Goal: Download file/media

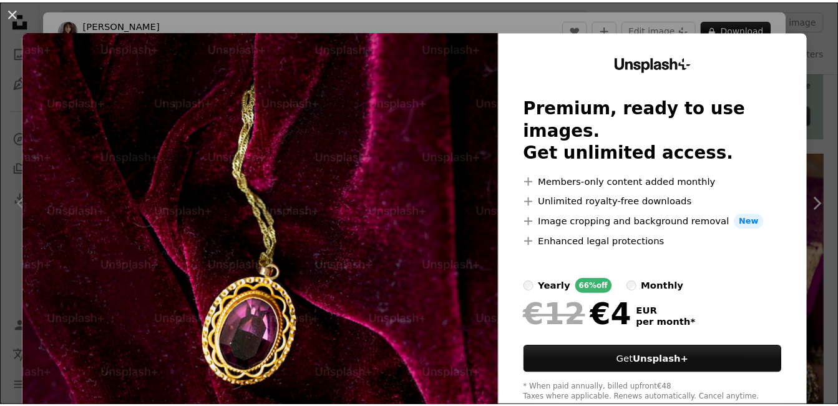
scroll to position [12, 0]
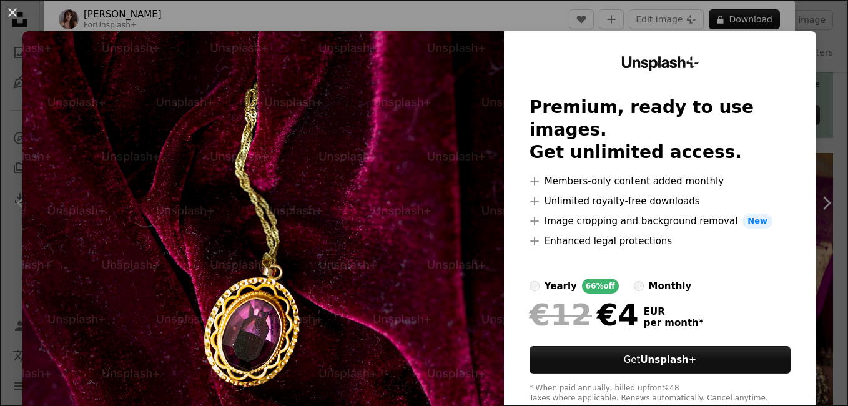
click at [823, 55] on div "An X shape Unsplash+ Premium, ready to use images. Get unlimited access. A plus…" at bounding box center [424, 203] width 848 height 406
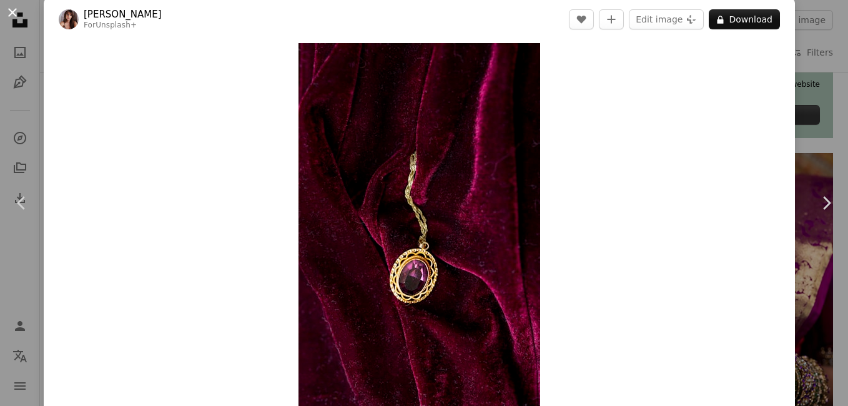
click at [8, 5] on button "An X shape" at bounding box center [12, 12] width 15 height 15
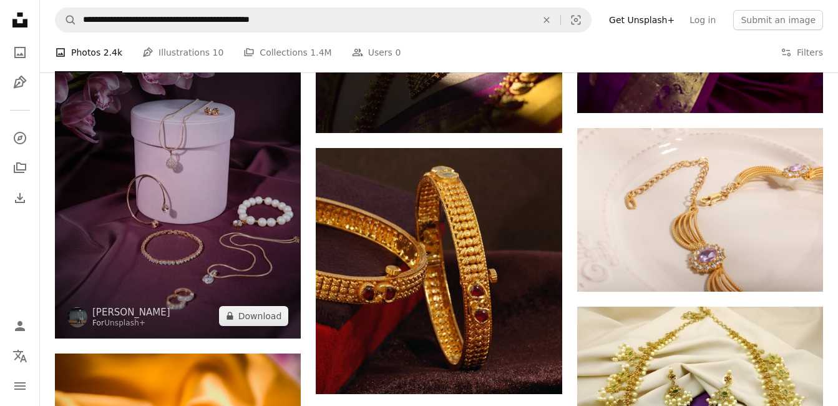
scroll to position [936, 0]
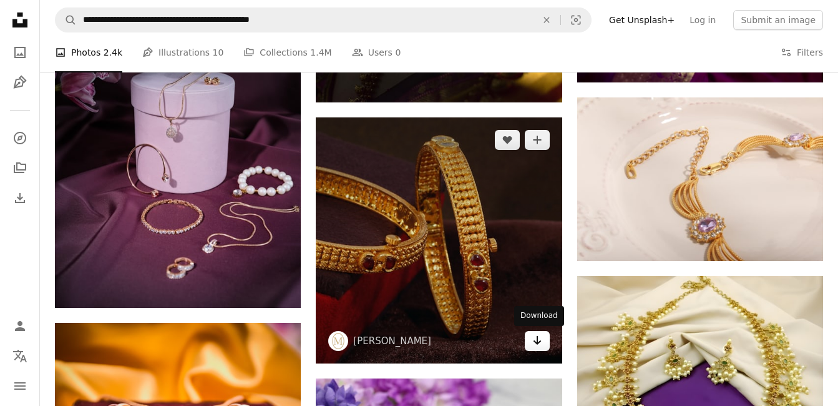
click at [532, 345] on icon "Arrow pointing down" at bounding box center [537, 340] width 10 height 15
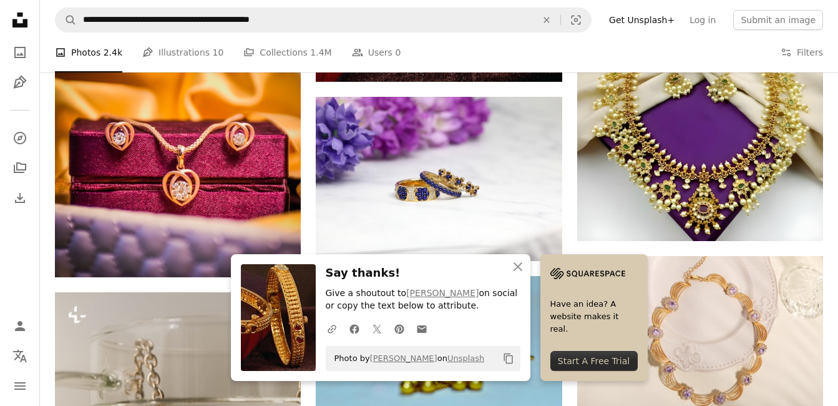
scroll to position [1248, 0]
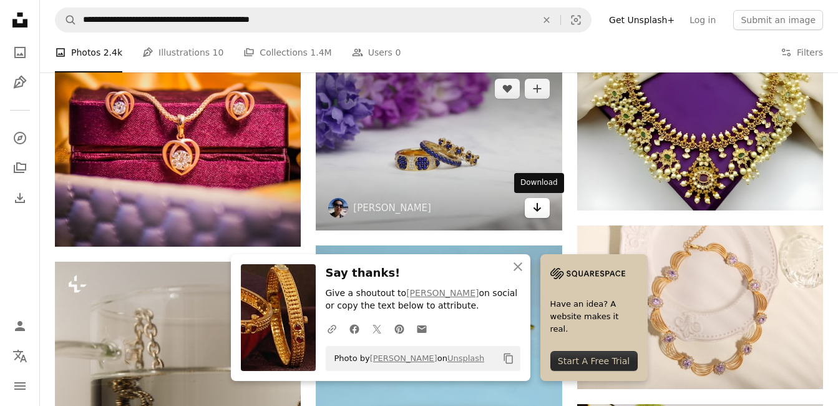
click at [539, 206] on icon "Arrow pointing down" at bounding box center [537, 207] width 10 height 15
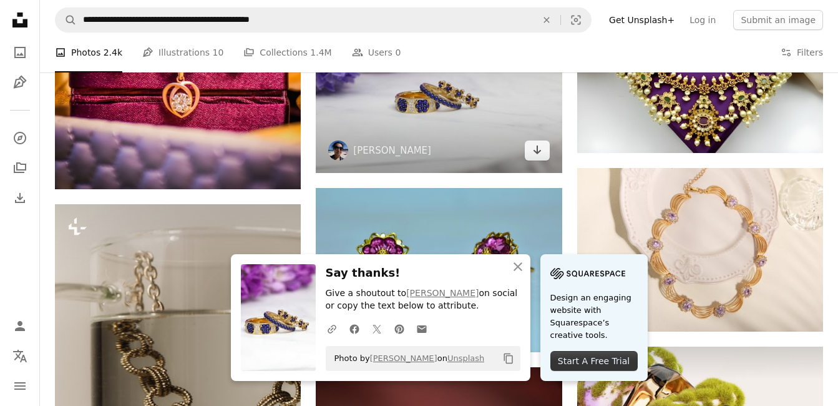
scroll to position [1311, 0]
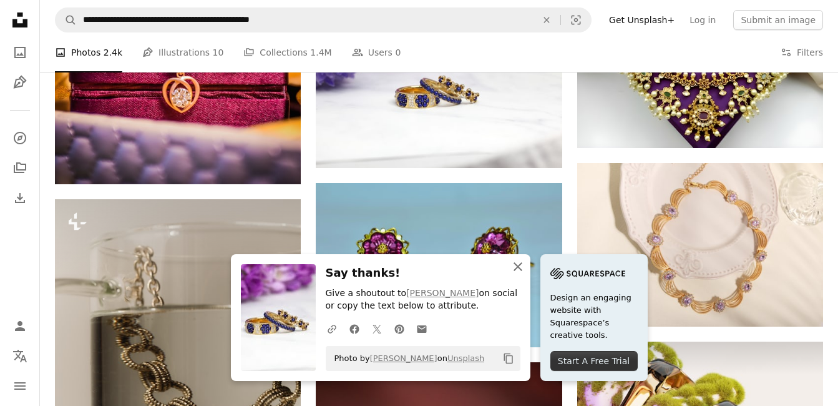
click at [516, 268] on icon "button" at bounding box center [518, 266] width 9 height 9
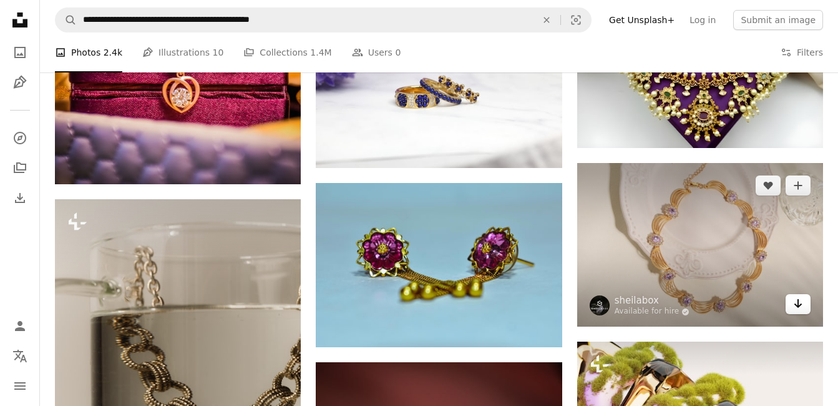
click at [801, 308] on icon "Arrow pointing down" at bounding box center [798, 303] width 10 height 15
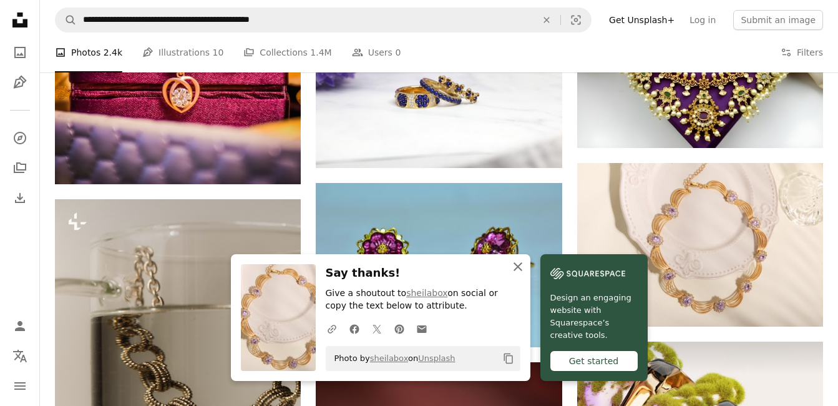
click at [521, 268] on icon "An X shape" at bounding box center [518, 266] width 15 height 15
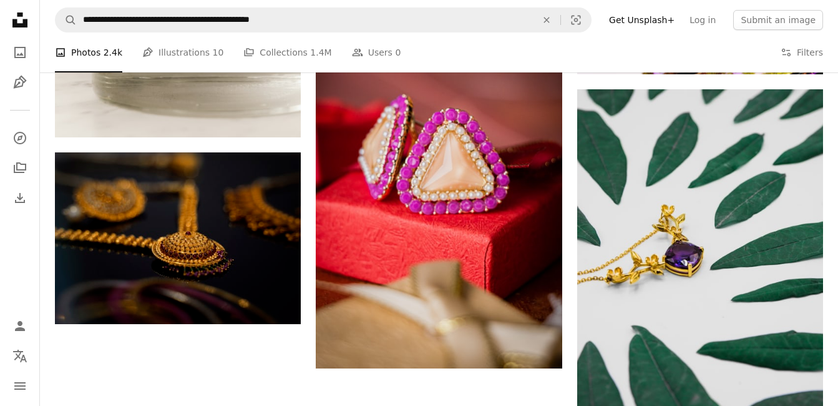
scroll to position [1748, 0]
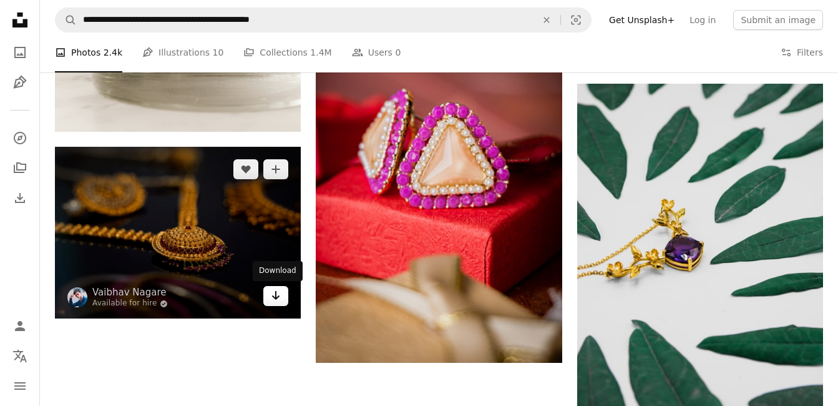
click at [276, 300] on icon "Arrow pointing down" at bounding box center [276, 295] width 10 height 15
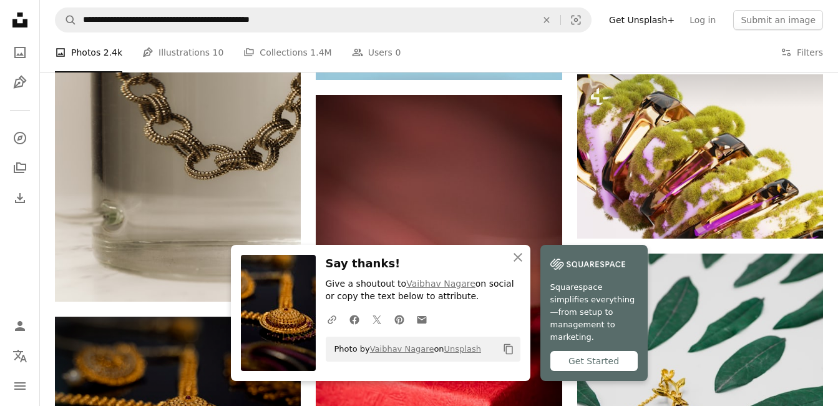
scroll to position [1580, 0]
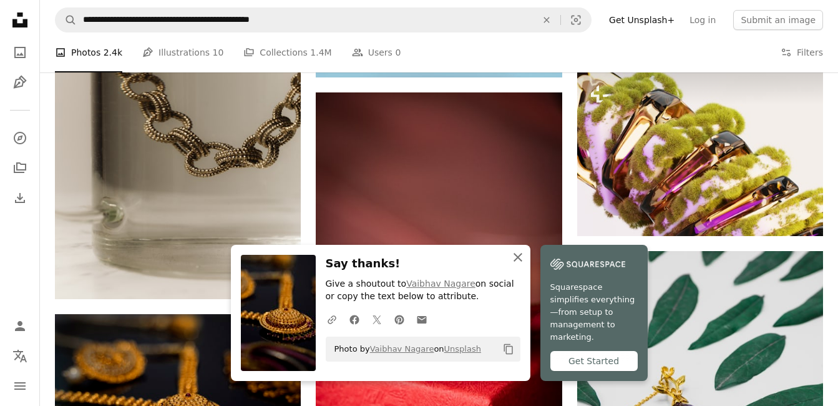
click at [517, 262] on icon "An X shape" at bounding box center [518, 257] width 15 height 15
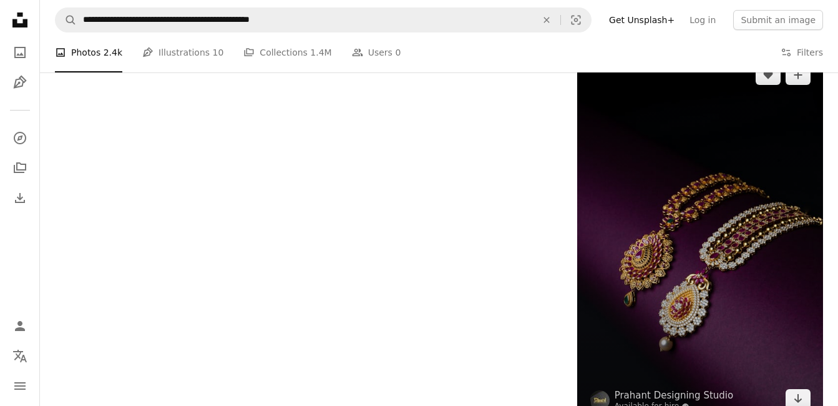
scroll to position [2142, 0]
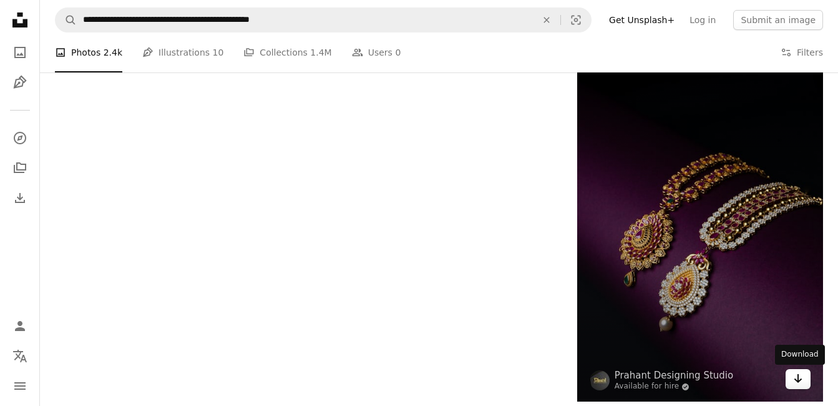
click at [801, 383] on icon "Arrow pointing down" at bounding box center [798, 378] width 10 height 15
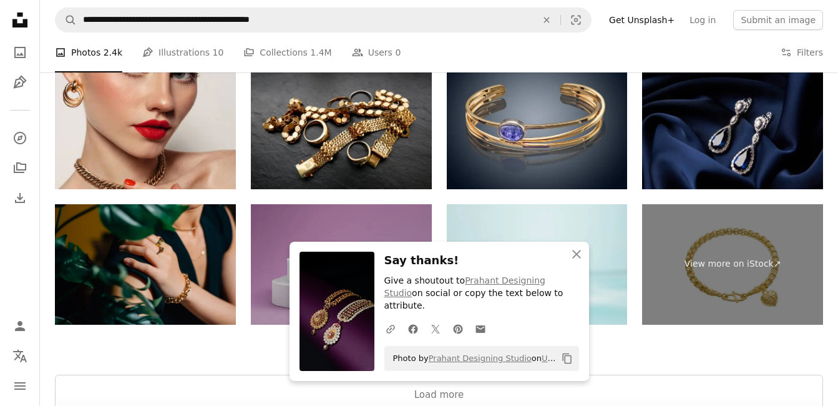
scroll to position [2579, 0]
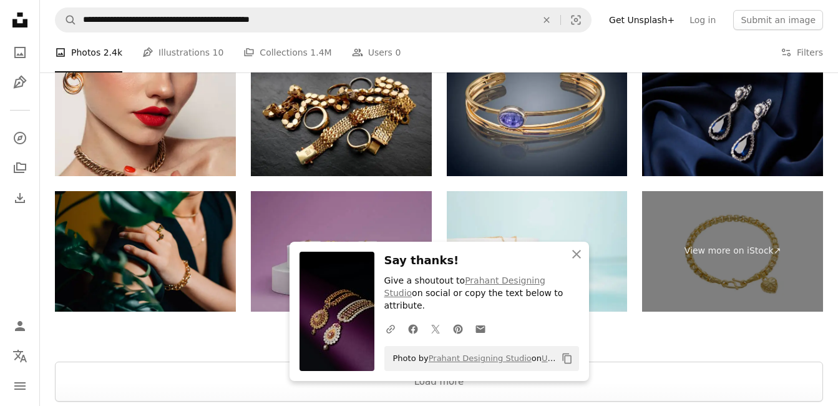
click at [803, 122] on img at bounding box center [732, 115] width 181 height 120
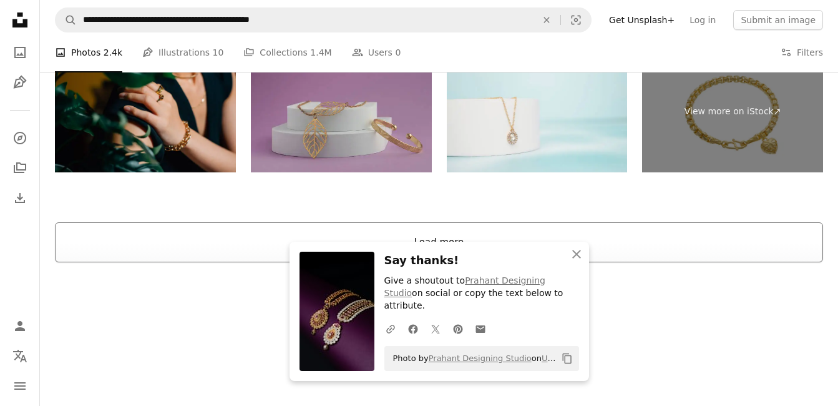
click at [466, 236] on button "Load more" at bounding box center [439, 242] width 768 height 40
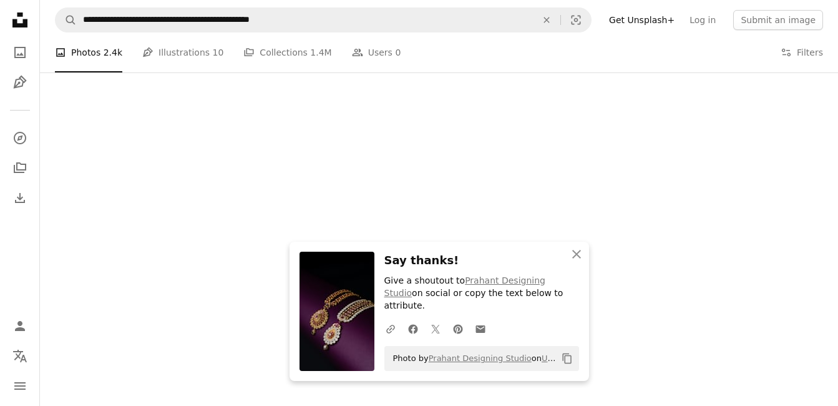
scroll to position [2322, 0]
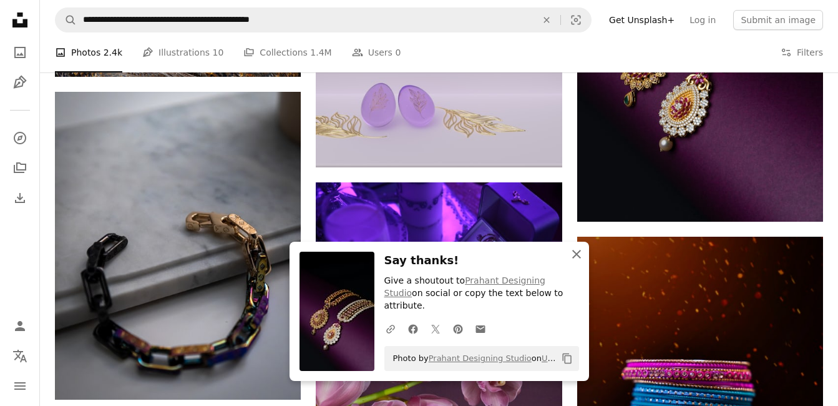
click at [579, 262] on icon "An X shape" at bounding box center [576, 254] width 15 height 15
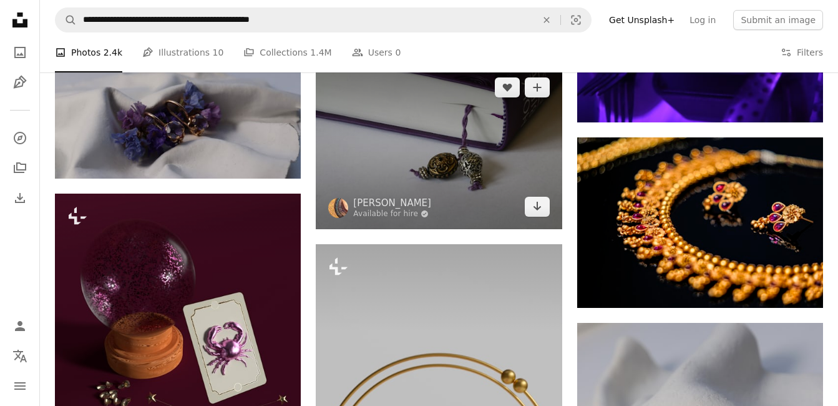
scroll to position [3633, 0]
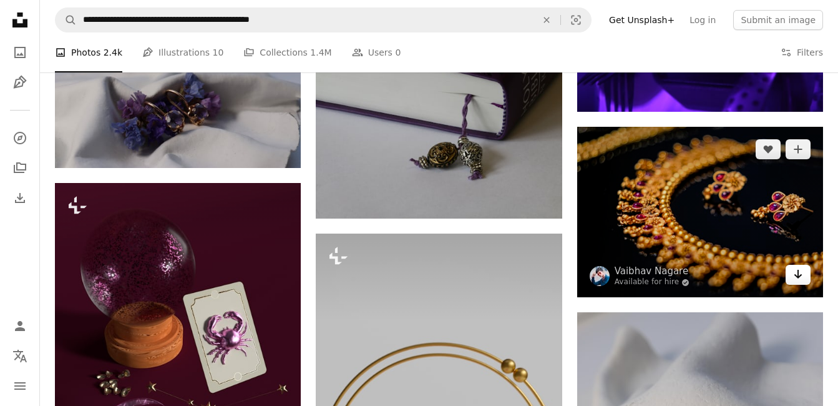
click at [793, 275] on link "Arrow pointing down" at bounding box center [798, 275] width 25 height 20
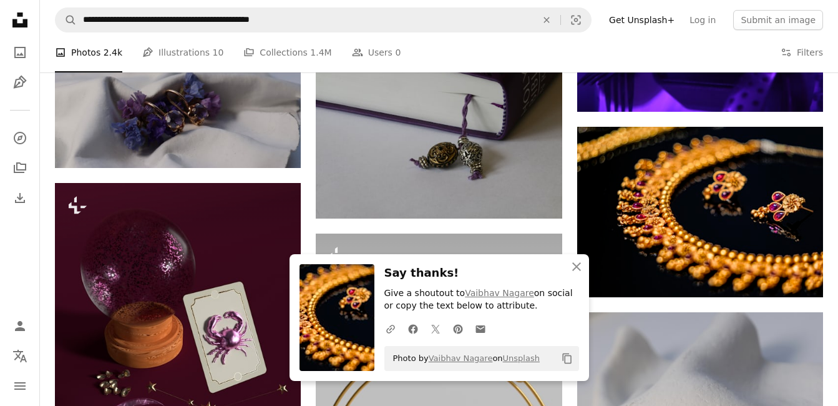
click at [522, 261] on div "An X shape Close Say thanks! Give a shoutout to [PERSON_NAME] on social or copy…" at bounding box center [440, 317] width 300 height 127
click at [575, 265] on icon "button" at bounding box center [576, 266] width 9 height 9
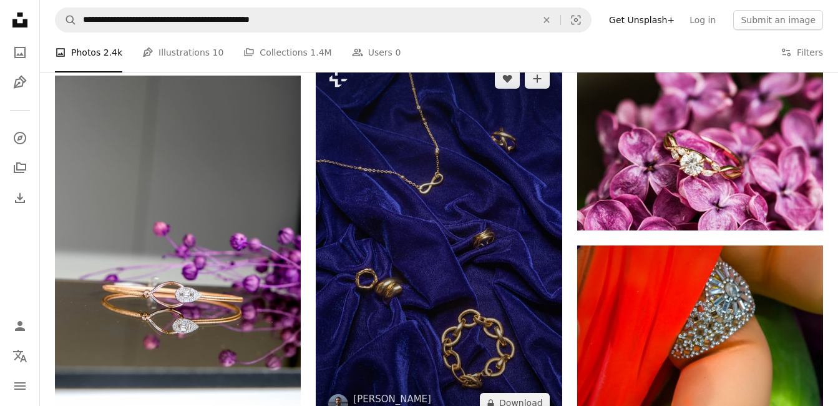
scroll to position [4194, 0]
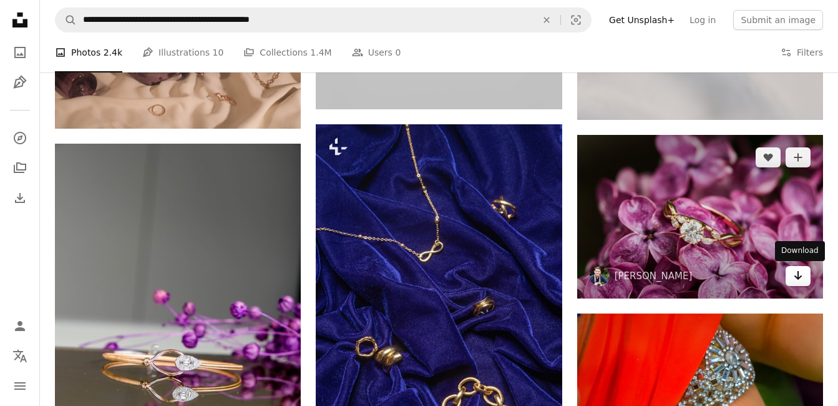
click at [807, 273] on link "Arrow pointing down" at bounding box center [798, 276] width 25 height 20
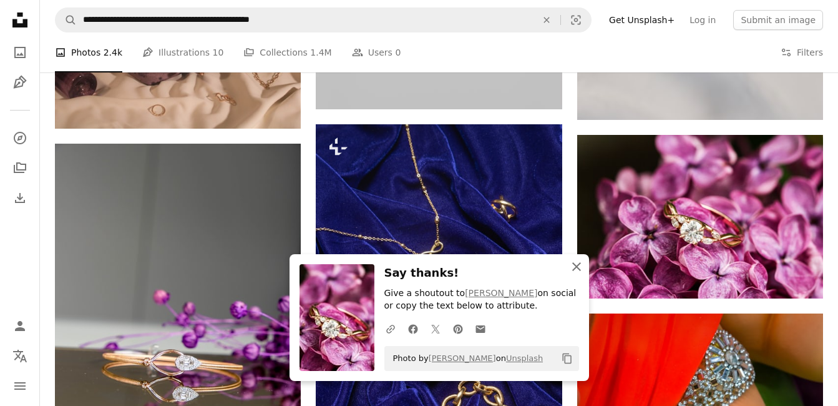
click at [577, 268] on icon "An X shape" at bounding box center [576, 266] width 15 height 15
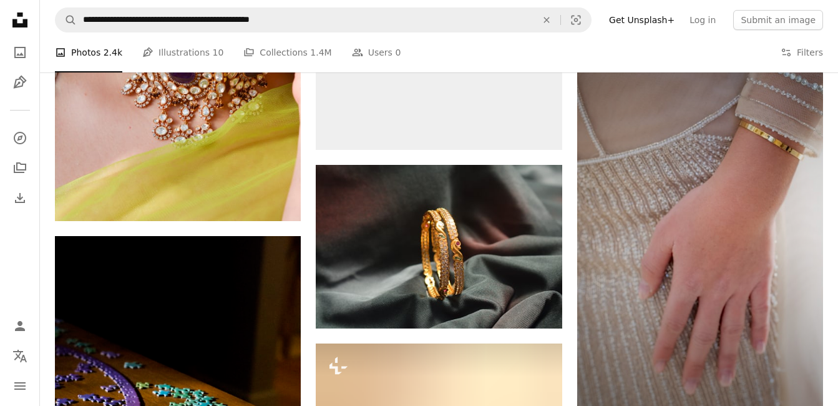
scroll to position [6898, 0]
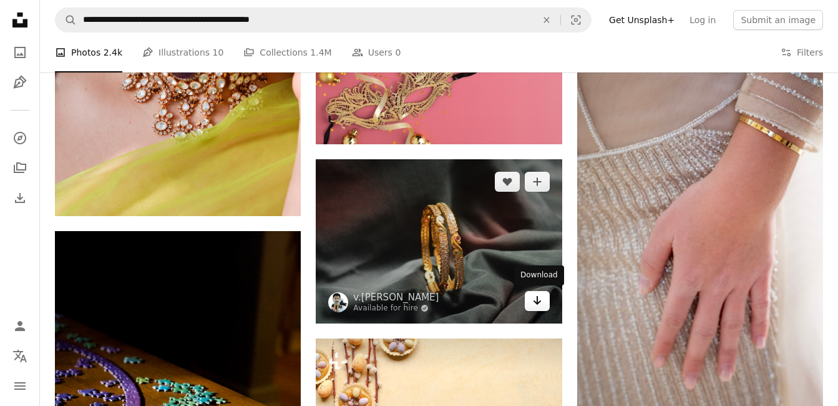
click at [538, 302] on icon "Download" at bounding box center [537, 300] width 8 height 9
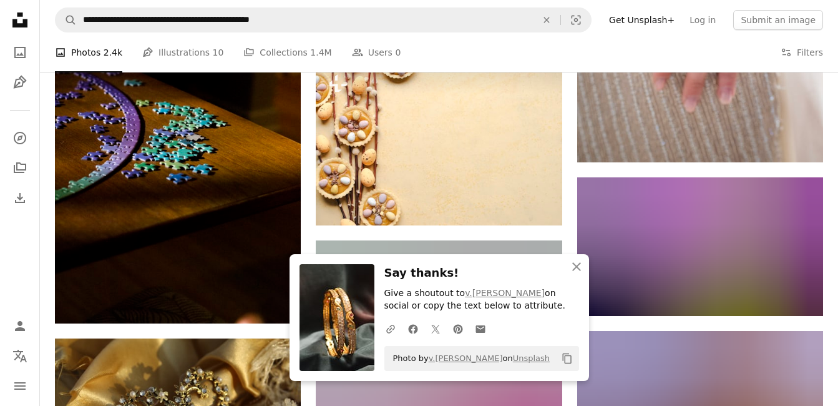
scroll to position [7210, 0]
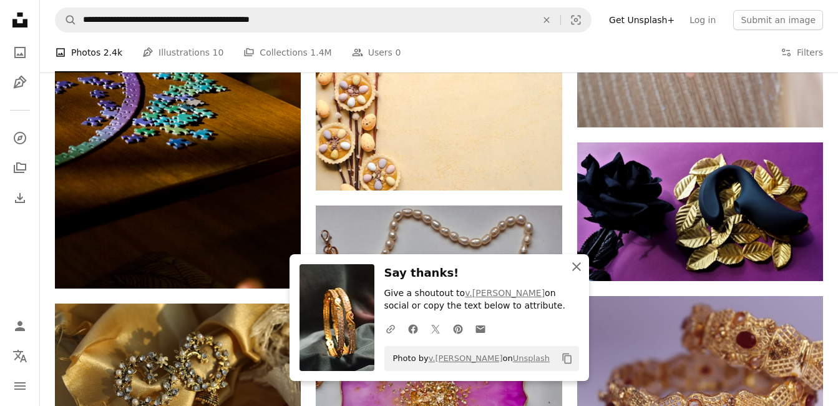
click at [580, 268] on icon "An X shape" at bounding box center [576, 266] width 15 height 15
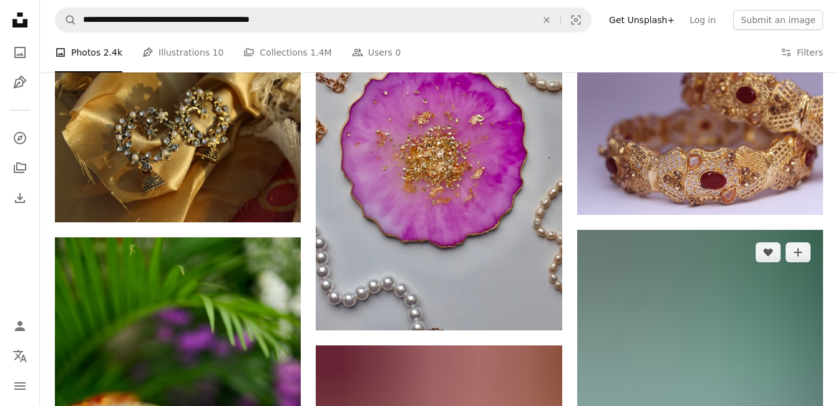
scroll to position [7398, 0]
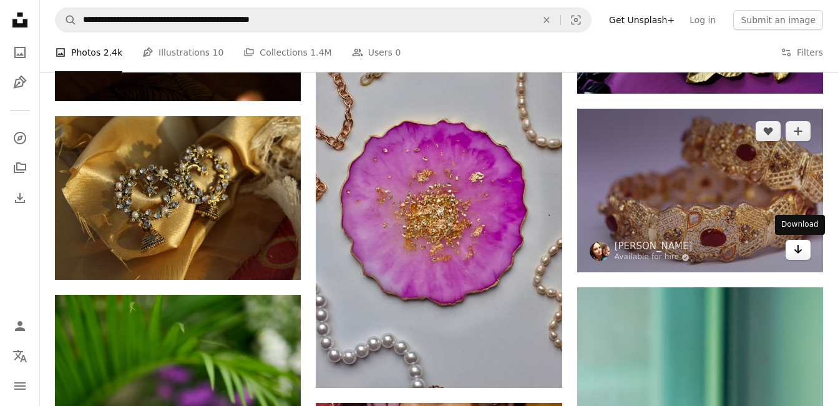
click at [796, 249] on icon "Arrow pointing down" at bounding box center [798, 249] width 10 height 15
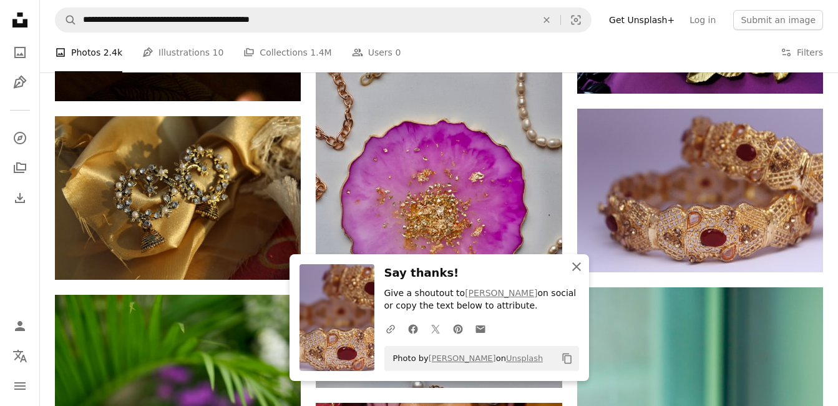
click at [572, 265] on icon "An X shape" at bounding box center [576, 266] width 15 height 15
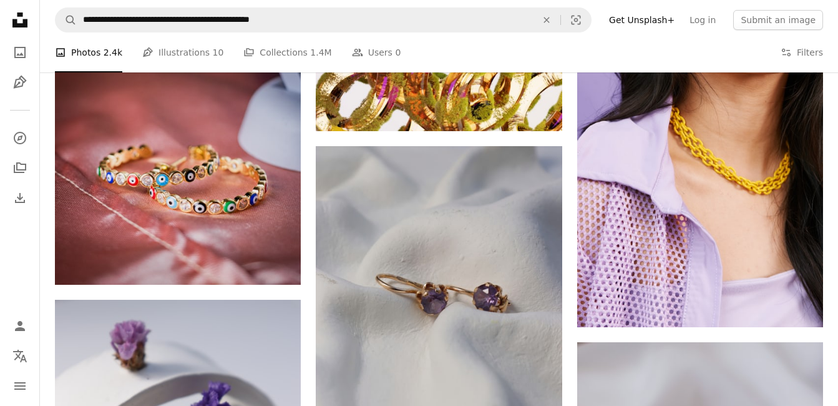
scroll to position [8584, 0]
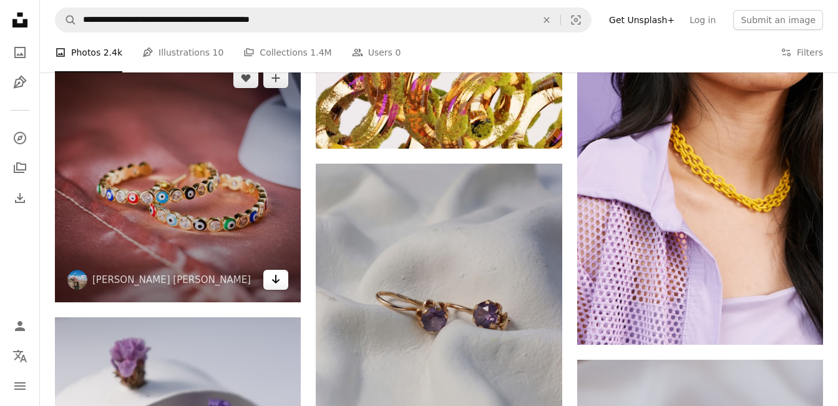
click at [280, 283] on icon "Arrow pointing down" at bounding box center [276, 279] width 10 height 15
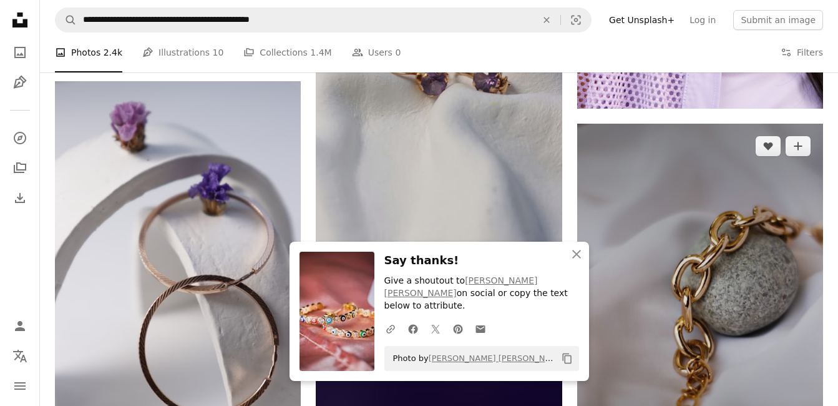
scroll to position [8833, 0]
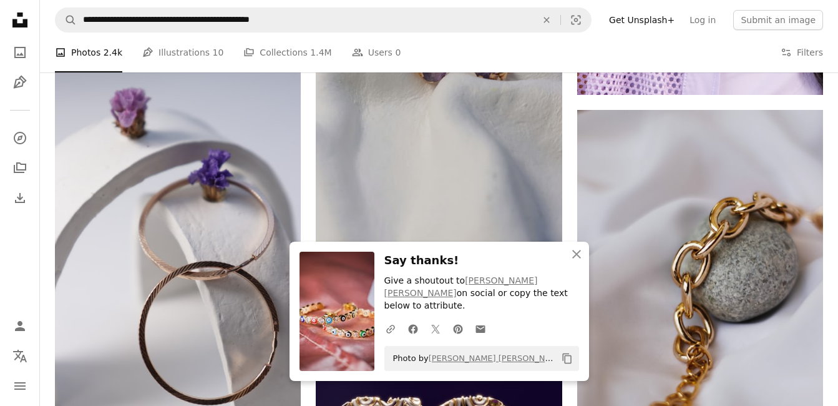
click at [570, 267] on button "An X shape Close" at bounding box center [576, 254] width 25 height 25
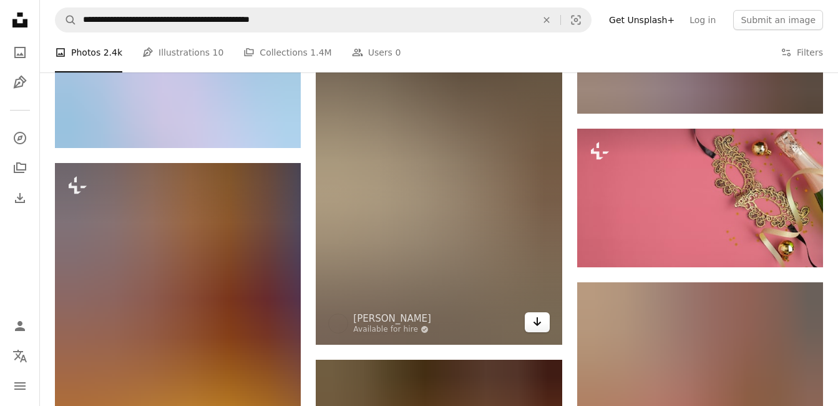
scroll to position [9770, 0]
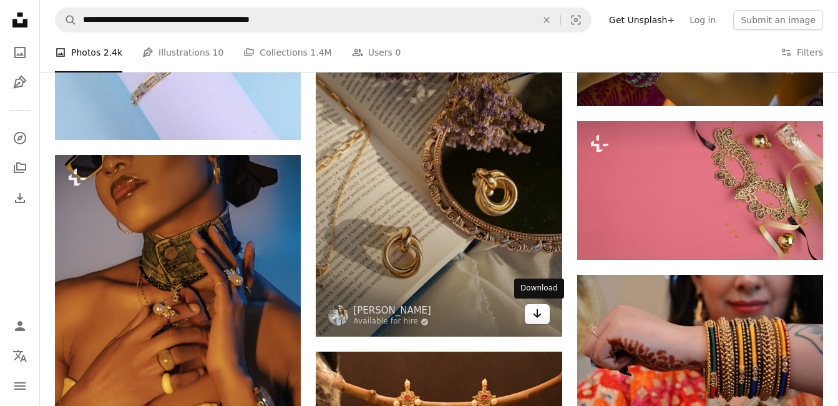
click at [532, 314] on icon "Arrow pointing down" at bounding box center [537, 313] width 10 height 15
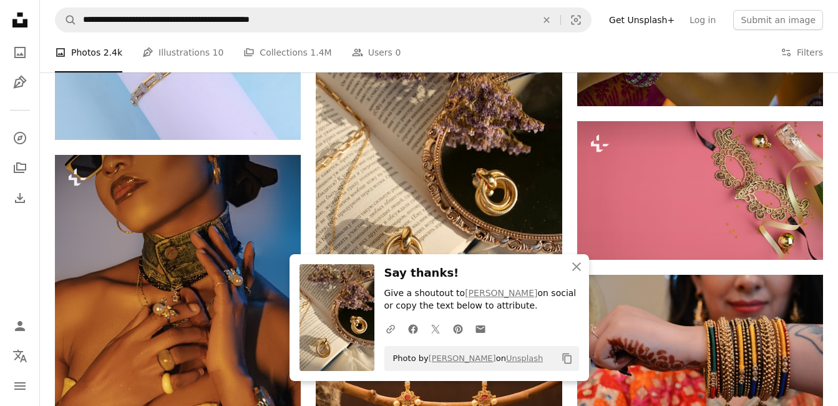
click at [541, 270] on h3 "Say thanks!" at bounding box center [481, 273] width 195 height 18
click at [579, 268] on icon "An X shape" at bounding box center [576, 266] width 15 height 15
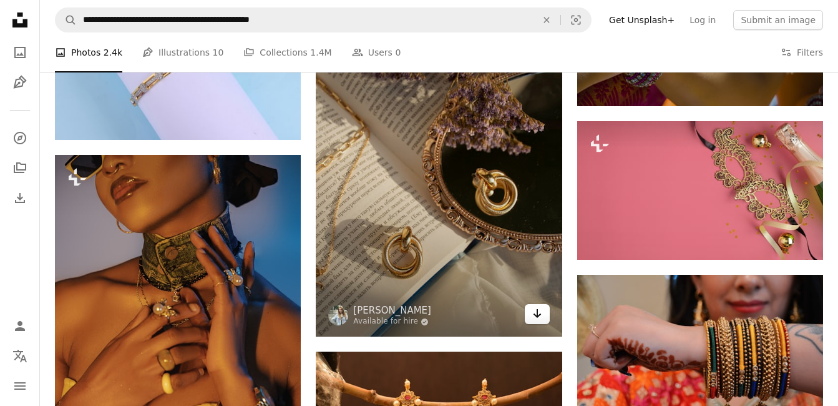
click at [541, 315] on icon "Arrow pointing down" at bounding box center [537, 313] width 10 height 15
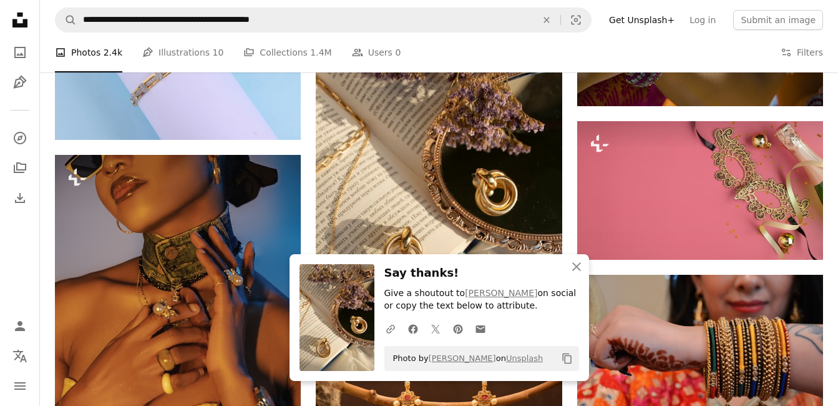
click at [388, 262] on div "An X shape Close Say thanks! Give a shoutout to [PERSON_NAME] on social or copy…" at bounding box center [440, 317] width 300 height 127
click at [569, 268] on icon "An X shape" at bounding box center [576, 266] width 15 height 15
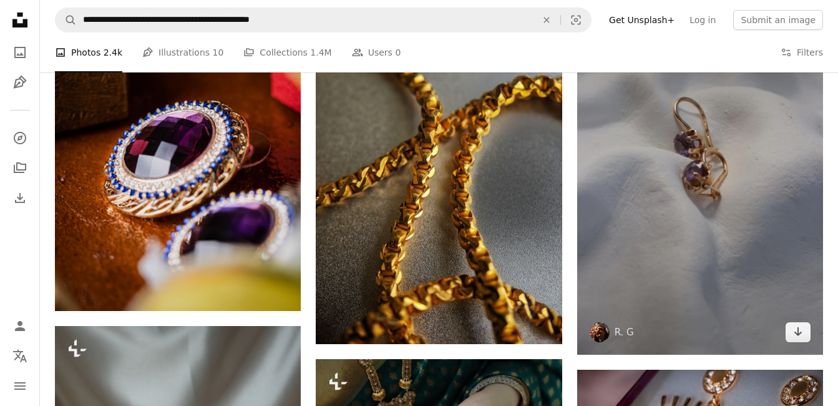
scroll to position [11767, 0]
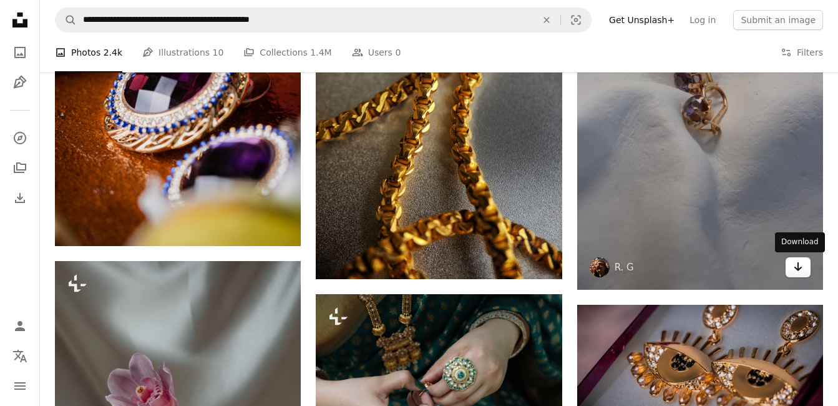
click at [795, 268] on icon "Arrow pointing down" at bounding box center [798, 266] width 10 height 15
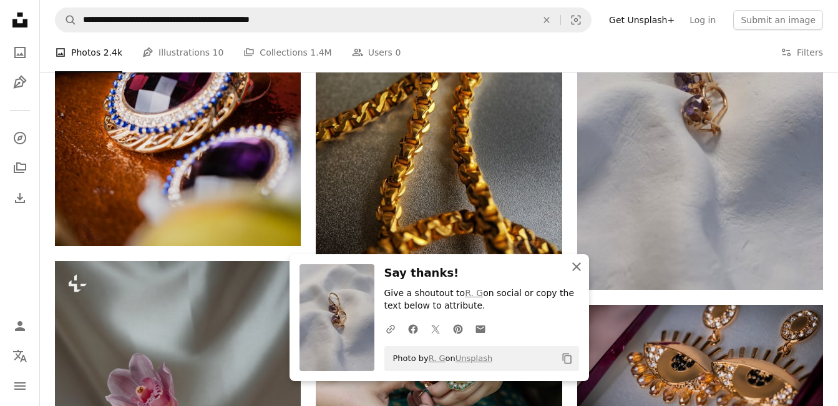
click at [577, 268] on icon "button" at bounding box center [576, 266] width 9 height 9
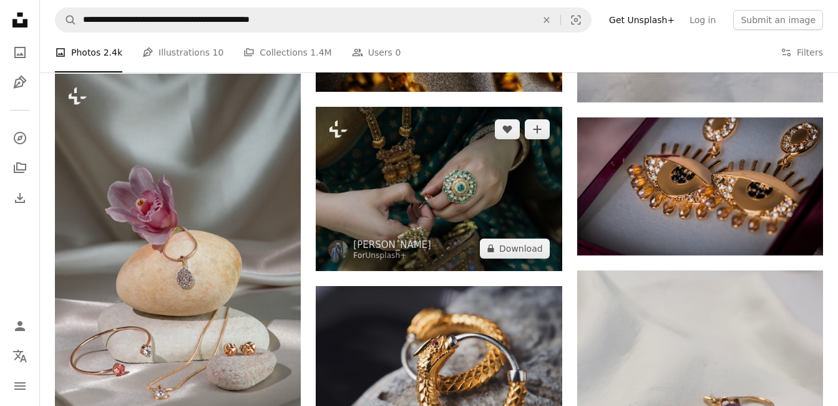
scroll to position [12141, 0]
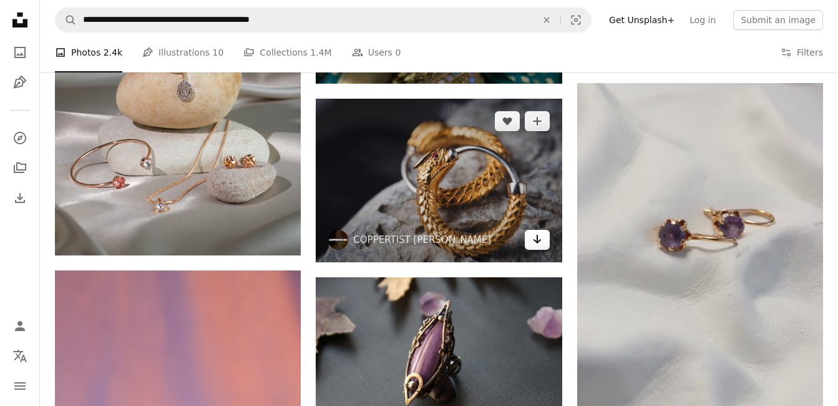
click at [540, 235] on icon "Arrow pointing down" at bounding box center [537, 239] width 10 height 15
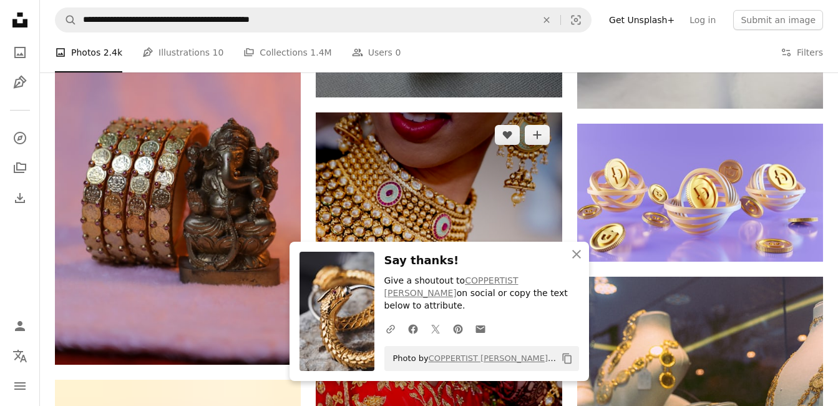
scroll to position [12516, 0]
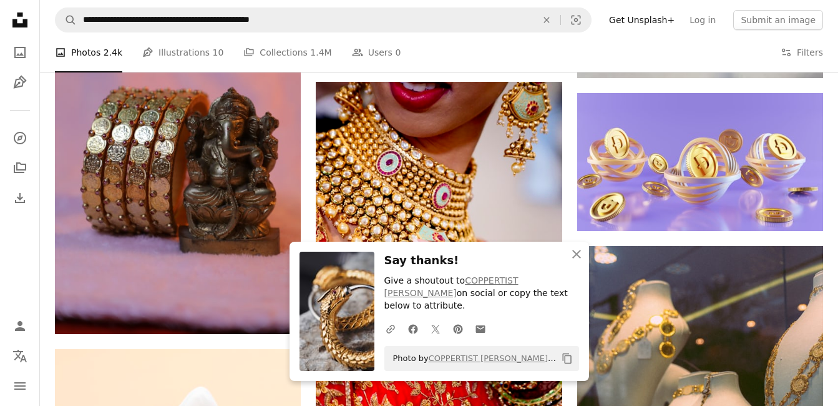
click at [541, 265] on h3 "Say thanks!" at bounding box center [481, 261] width 195 height 18
click at [580, 262] on icon "An X shape" at bounding box center [576, 254] width 15 height 15
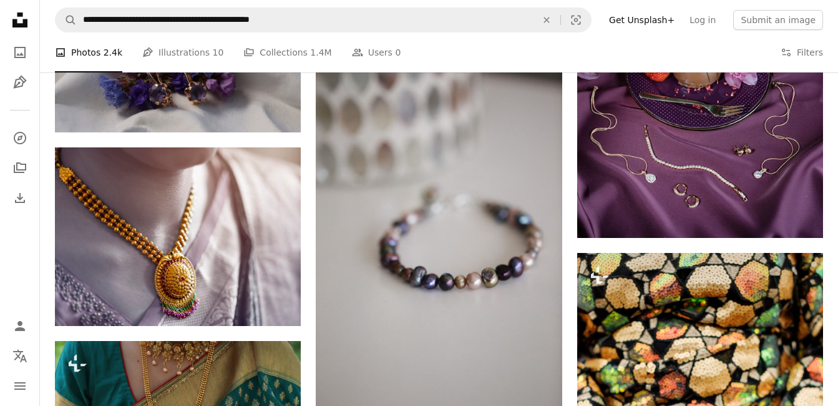
scroll to position [14201, 0]
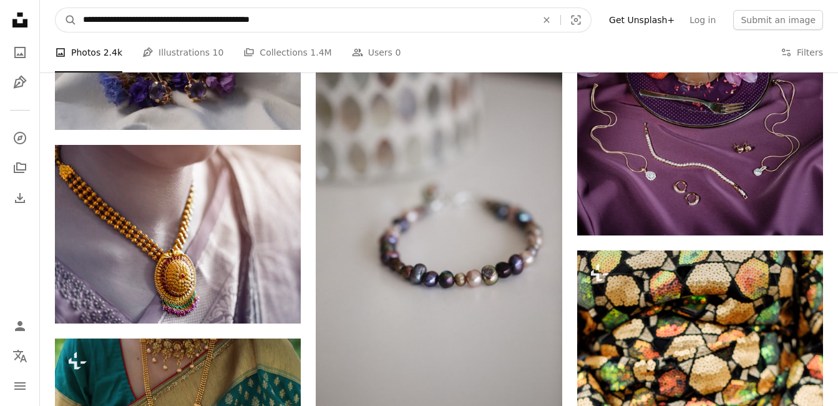
click at [323, 20] on input "**********" at bounding box center [305, 20] width 456 height 24
type input "**********"
click button "A magnifying glass" at bounding box center [66, 20] width 21 height 24
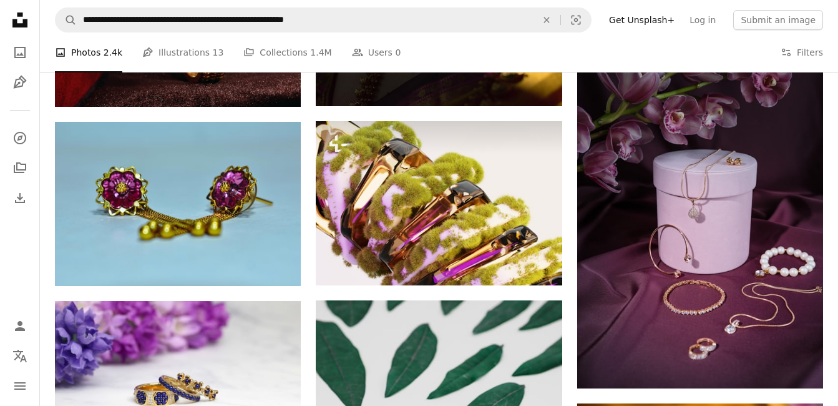
scroll to position [1248, 0]
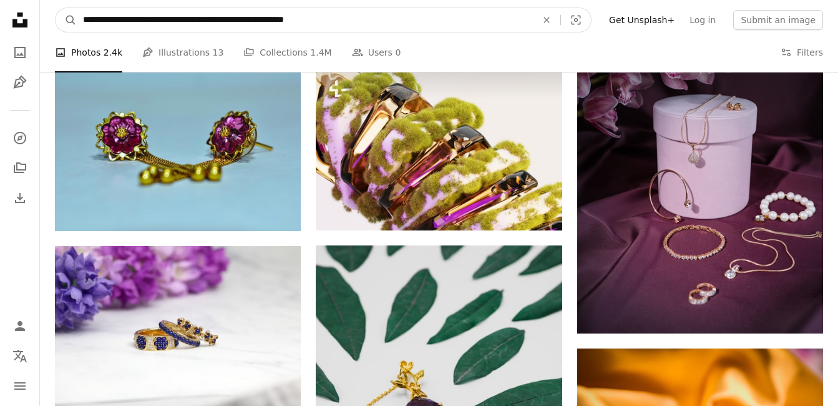
drag, startPoint x: 315, startPoint y: 22, endPoint x: 357, endPoint y: 23, distance: 42.5
click at [357, 23] on input "**********" at bounding box center [305, 20] width 456 height 24
type input "**********"
click at [56, 8] on button "A magnifying glass" at bounding box center [66, 20] width 21 height 24
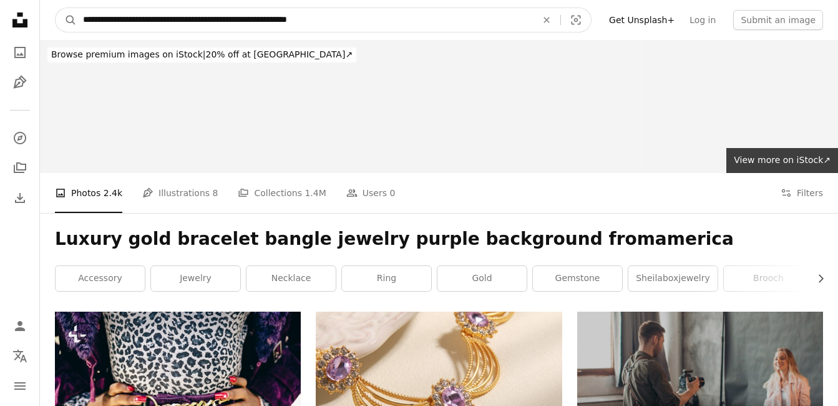
drag, startPoint x: 313, startPoint y: 17, endPoint x: 294, endPoint y: 17, distance: 19.3
click at [294, 17] on input "**********" at bounding box center [305, 20] width 456 height 24
click at [315, 17] on input "**********" at bounding box center [305, 20] width 456 height 24
click at [384, 26] on input "**********" at bounding box center [305, 20] width 456 height 24
type input "**********"
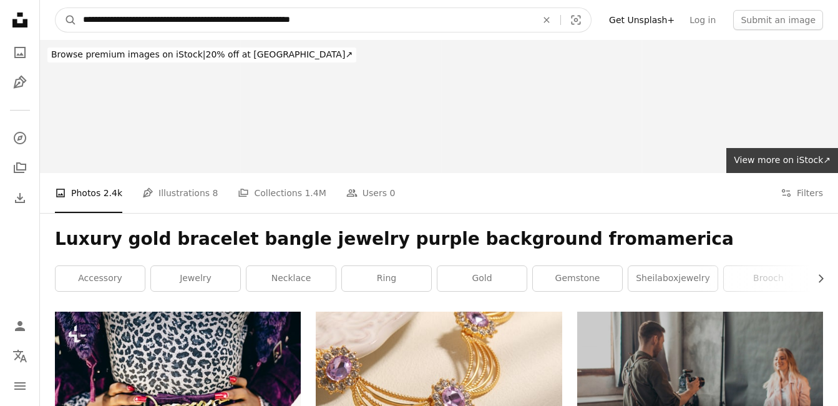
click at [56, 8] on button "A magnifying glass" at bounding box center [66, 20] width 21 height 24
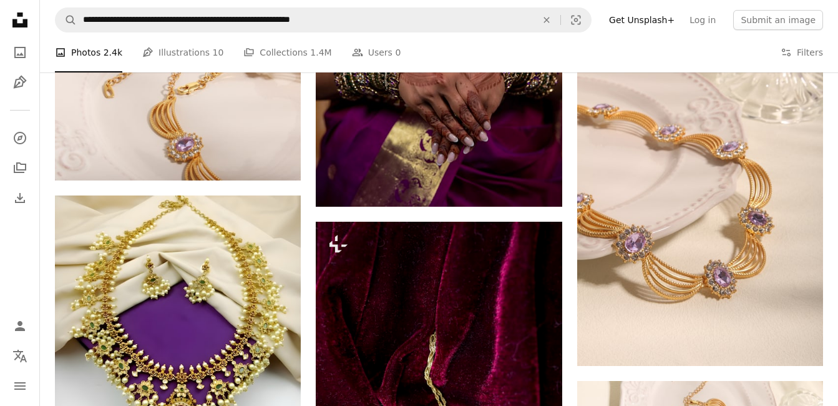
scroll to position [749, 0]
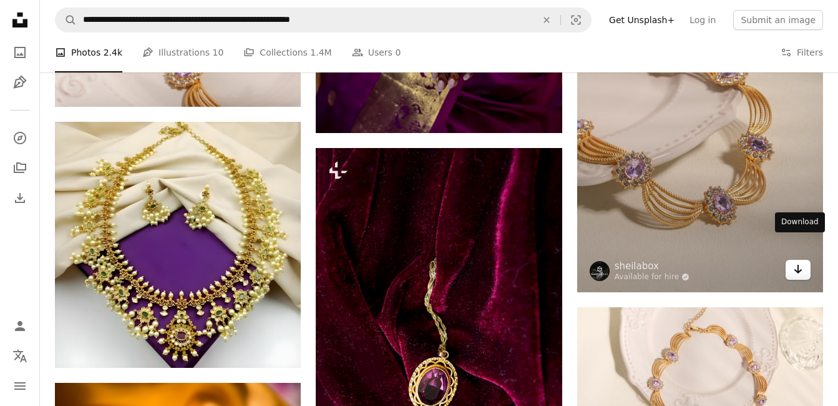
click at [800, 262] on icon "Arrow pointing down" at bounding box center [798, 269] width 10 height 15
